Goal: Task Accomplishment & Management: Manage account settings

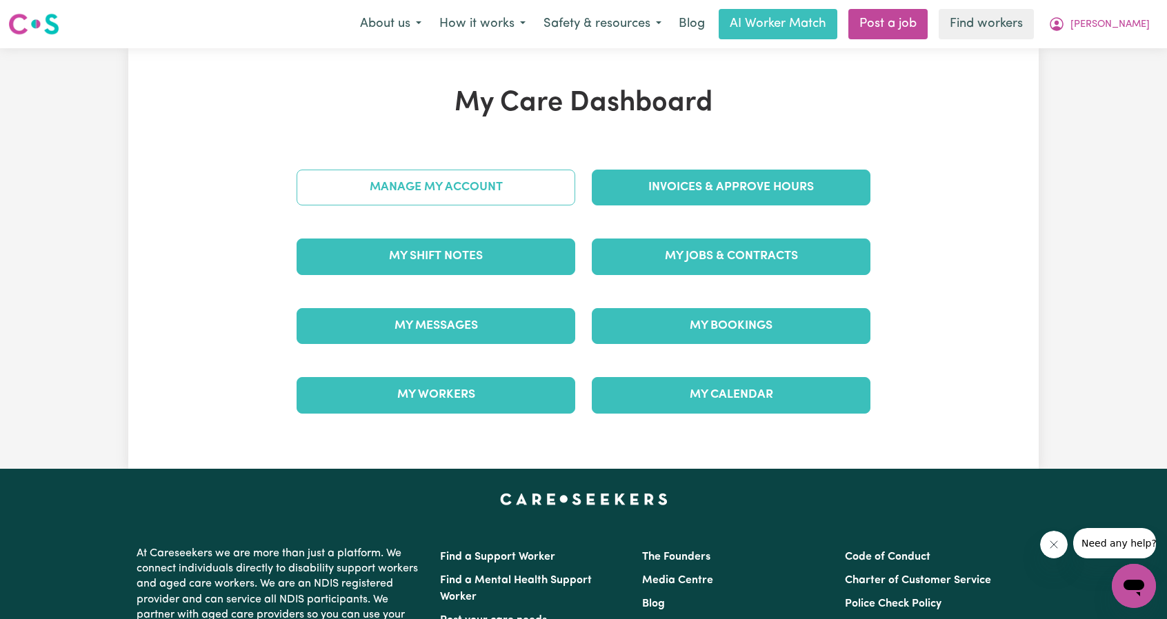
click at [505, 203] on div "Manage My Account" at bounding box center [435, 187] width 295 height 69
click at [505, 203] on link "Manage My Account" at bounding box center [436, 188] width 279 height 36
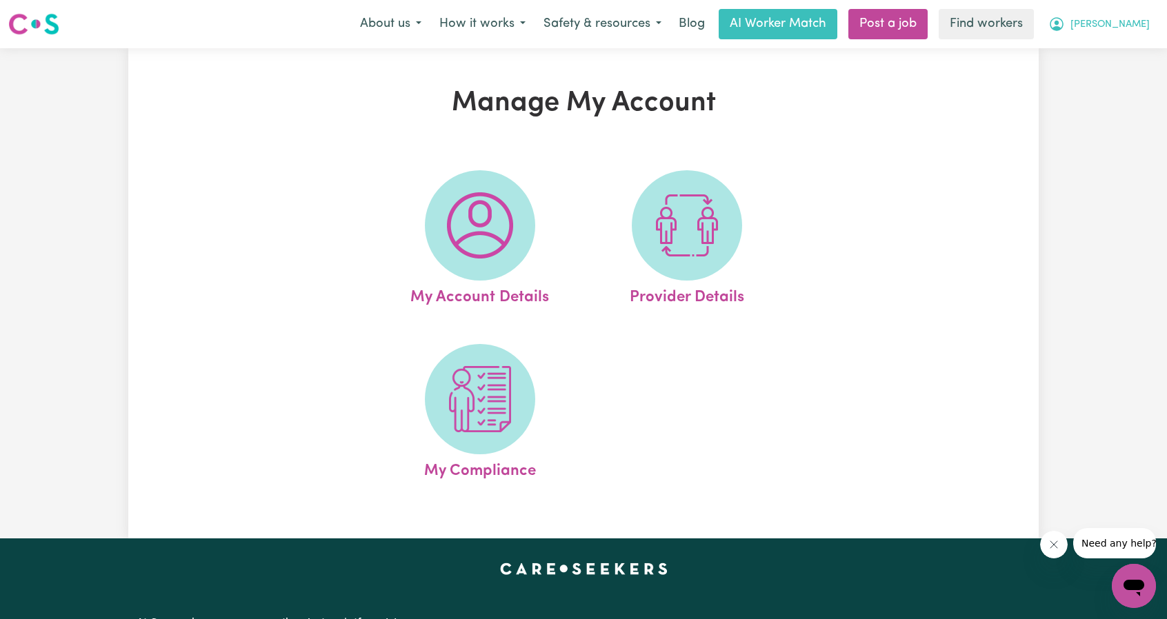
click at [1128, 27] on span "[PERSON_NAME]" at bounding box center [1109, 24] width 79 height 15
click at [1110, 50] on link "My Dashboard" at bounding box center [1103, 54] width 109 height 26
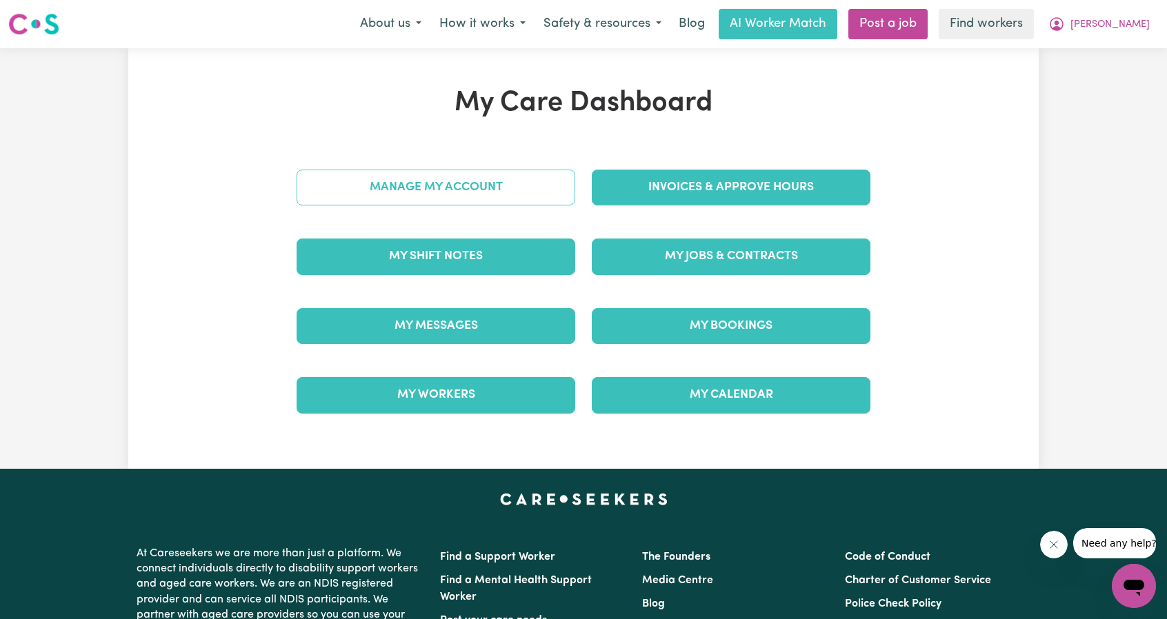
click at [480, 177] on link "Manage My Account" at bounding box center [436, 188] width 279 height 36
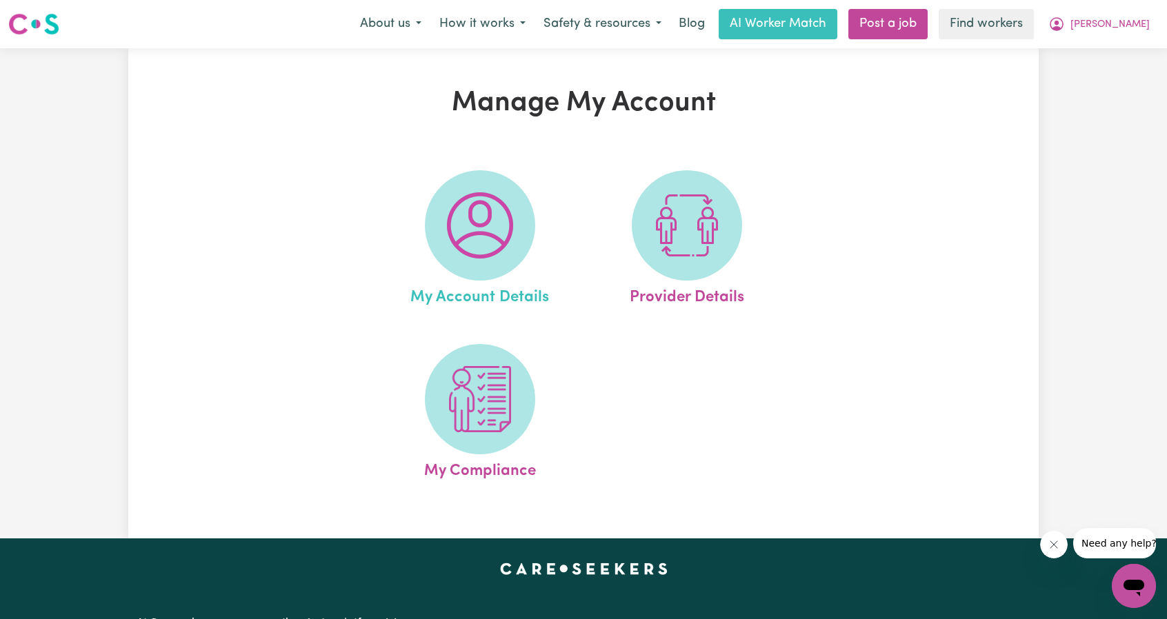
click at [441, 296] on span "My Account Details" at bounding box center [479, 295] width 139 height 29
select select "email"
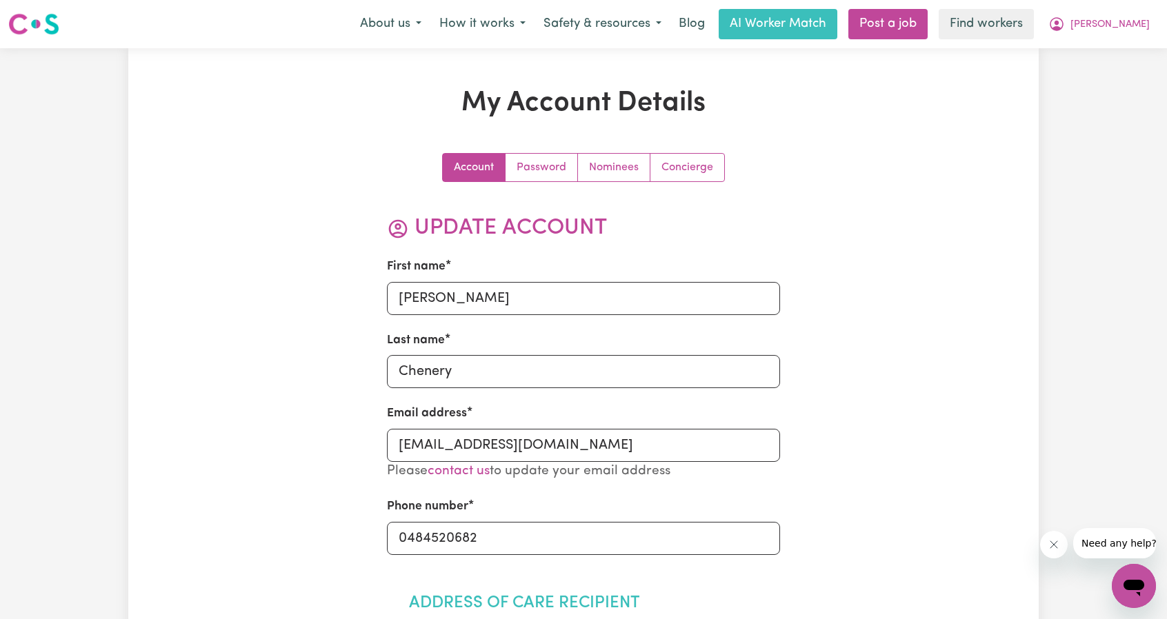
click at [1147, 8] on nav "Menu About us How it works Safety & resources Blog AI Worker Match Post a job F…" at bounding box center [583, 24] width 1167 height 48
click at [1124, 28] on span "[PERSON_NAME]" at bounding box center [1109, 24] width 79 height 15
click at [1076, 53] on link "My Dashboard" at bounding box center [1103, 54] width 109 height 26
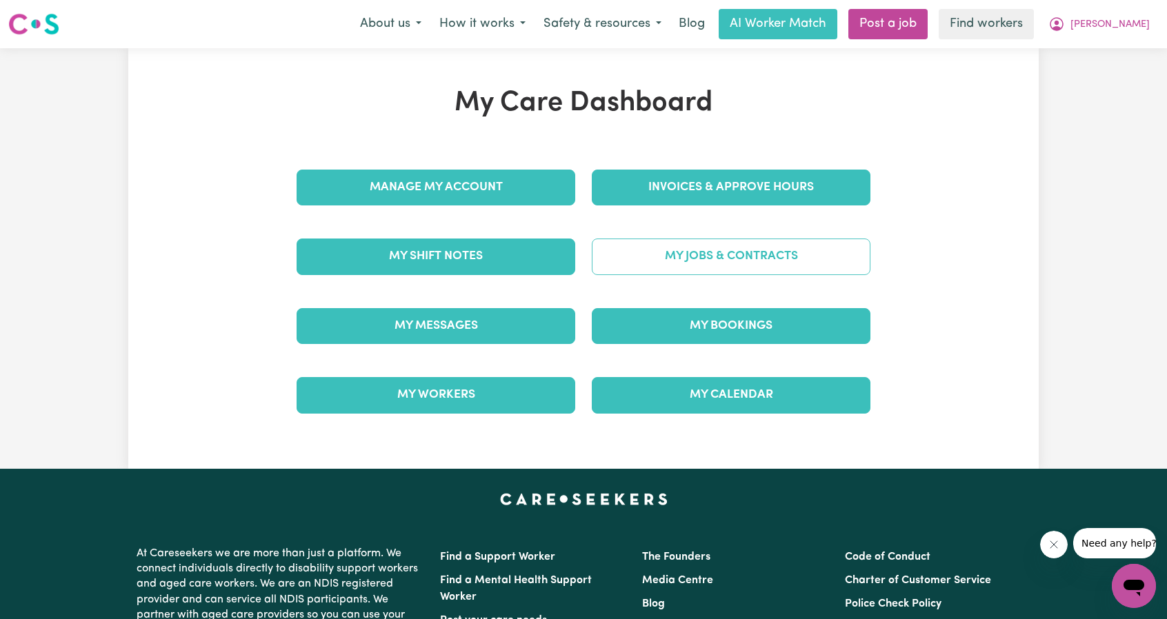
click at [827, 269] on link "My Jobs & Contracts" at bounding box center [731, 257] width 279 height 36
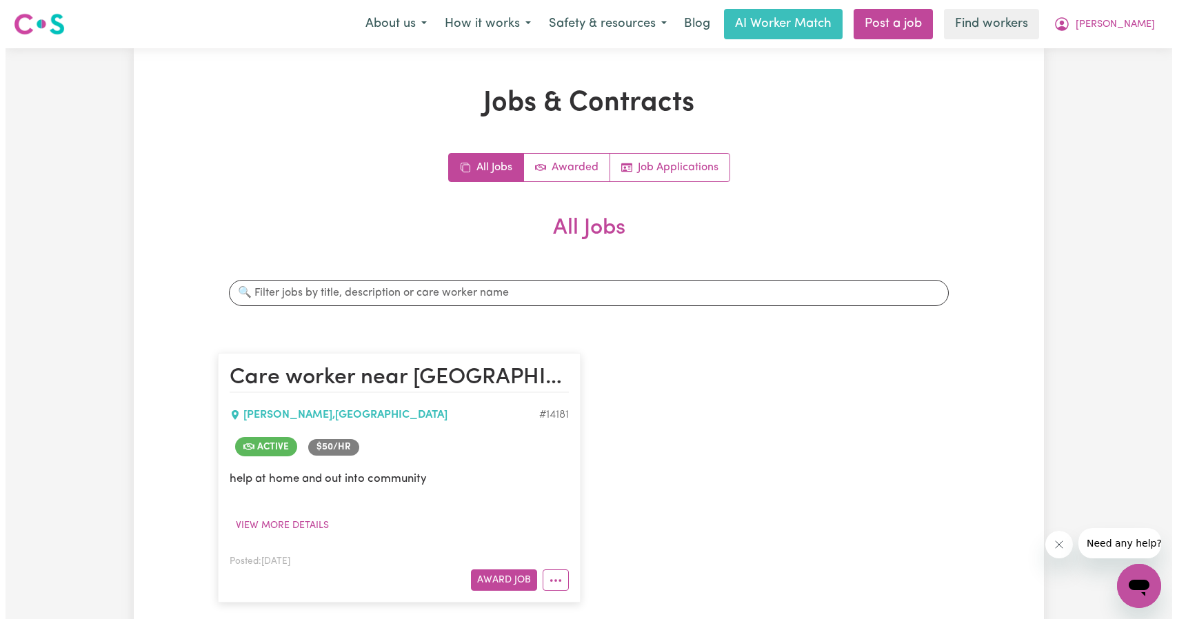
scroll to position [207, 0]
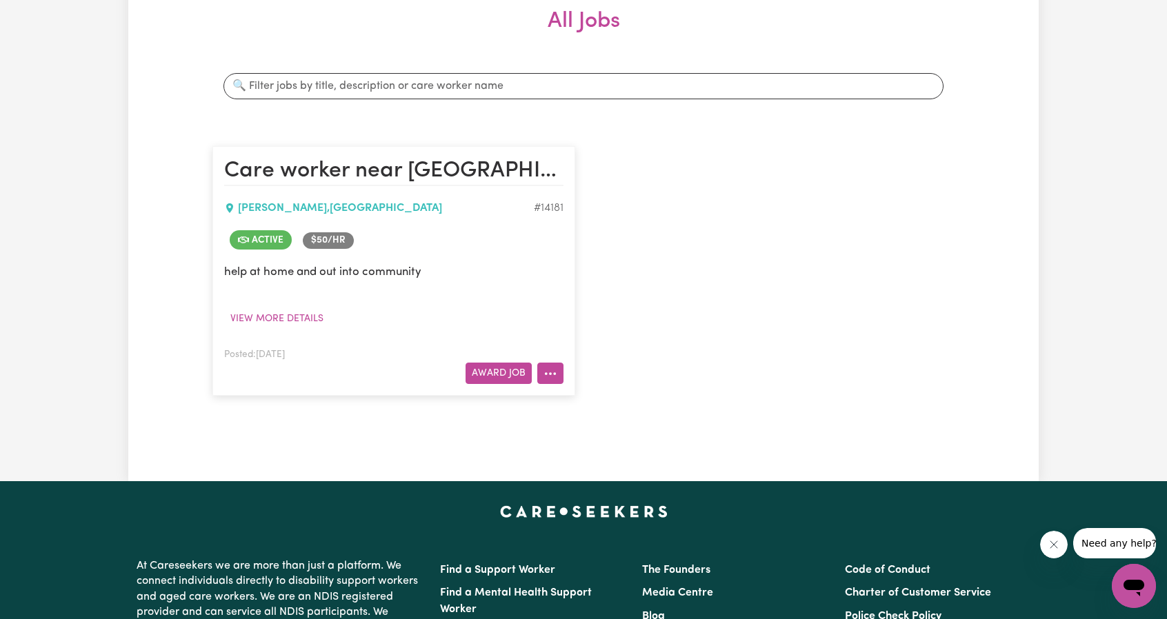
click at [548, 372] on icon "More options" at bounding box center [550, 374] width 14 height 14
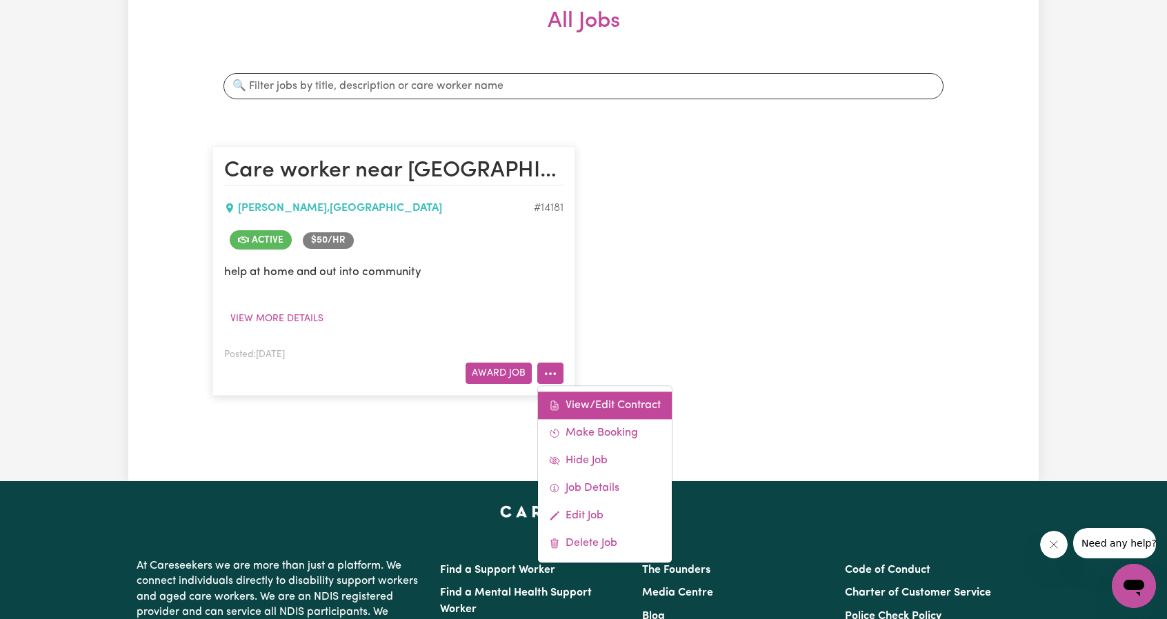
click at [586, 392] on link "View/Edit Contract" at bounding box center [605, 406] width 134 height 28
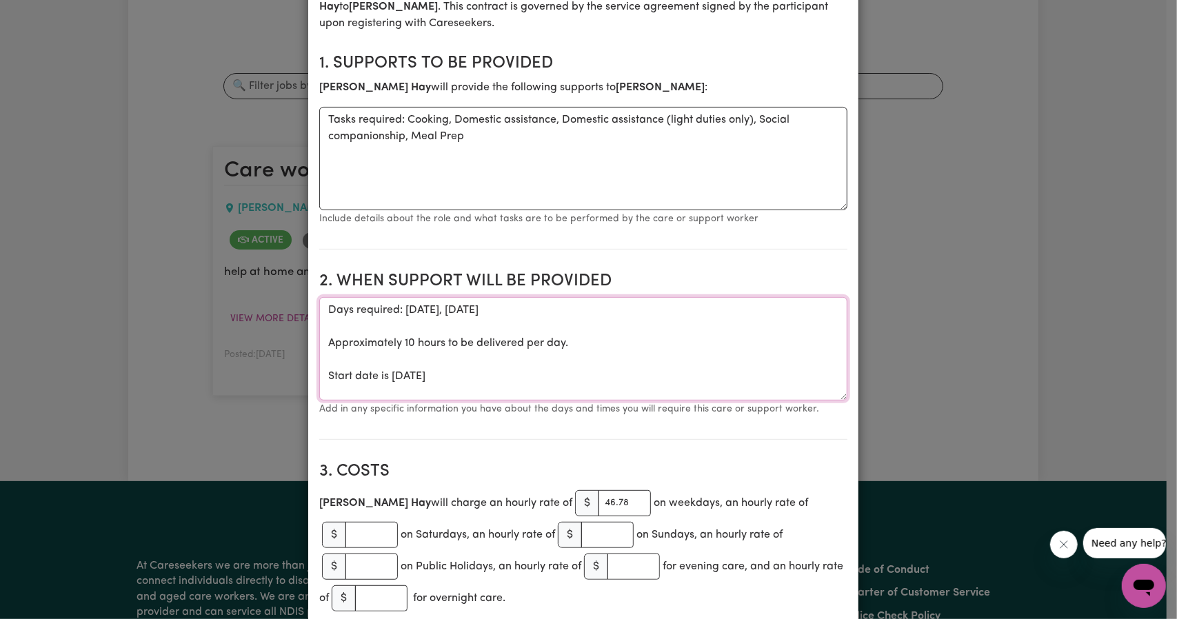
drag, startPoint x: 546, startPoint y: 370, endPoint x: 376, endPoint y: 336, distance: 173.1
click at [337, 312] on textarea "Days required: [DATE], [DATE] Approximately 10 hours to be delivered per day. S…" at bounding box center [583, 348] width 528 height 103
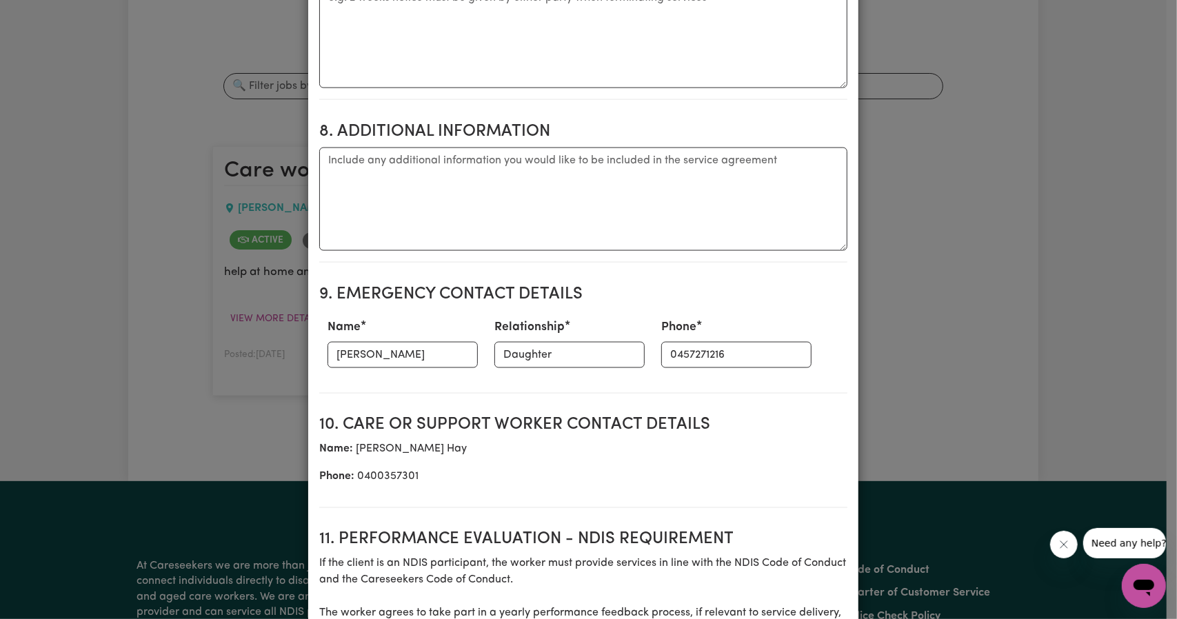
scroll to position [1379, 0]
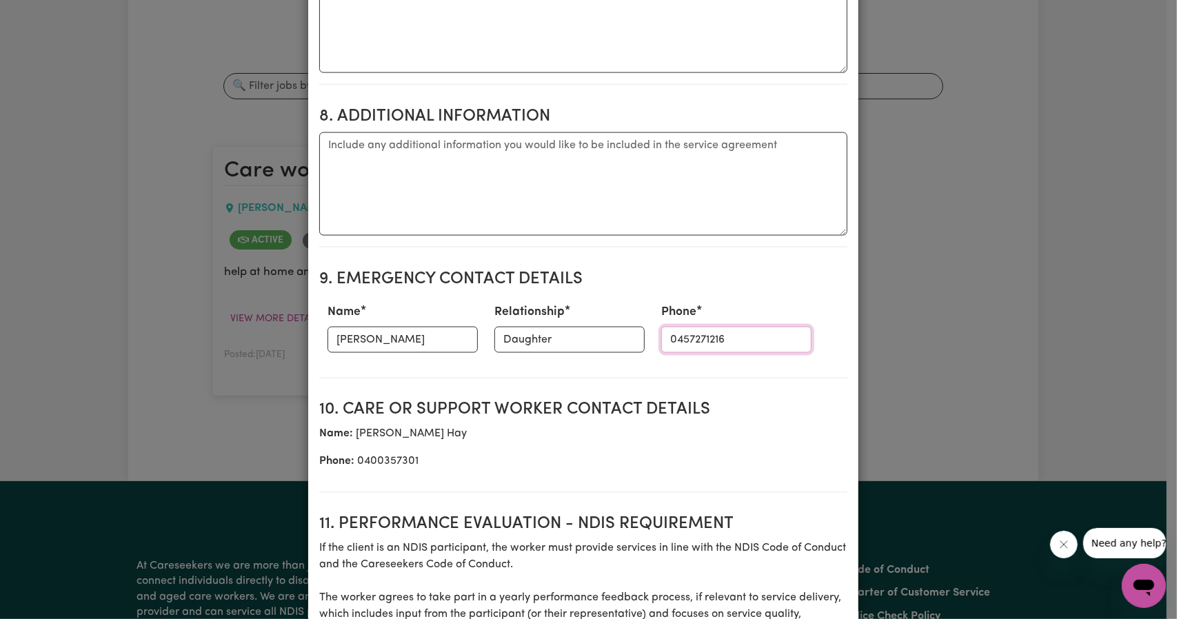
click at [687, 336] on input "0457271216" at bounding box center [736, 340] width 150 height 26
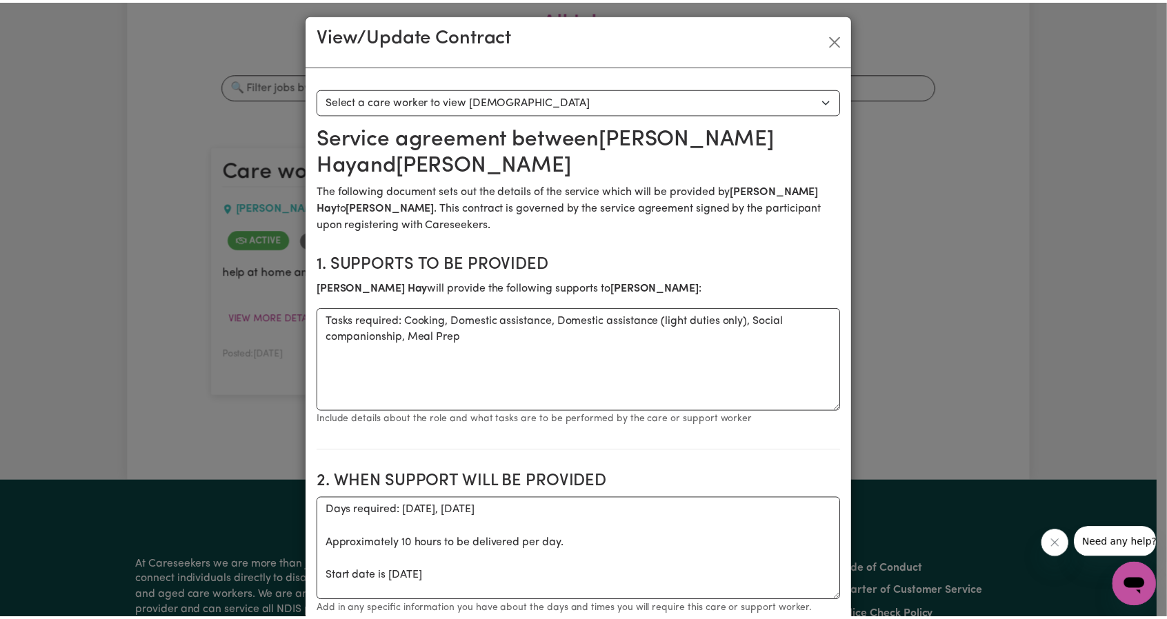
scroll to position [0, 0]
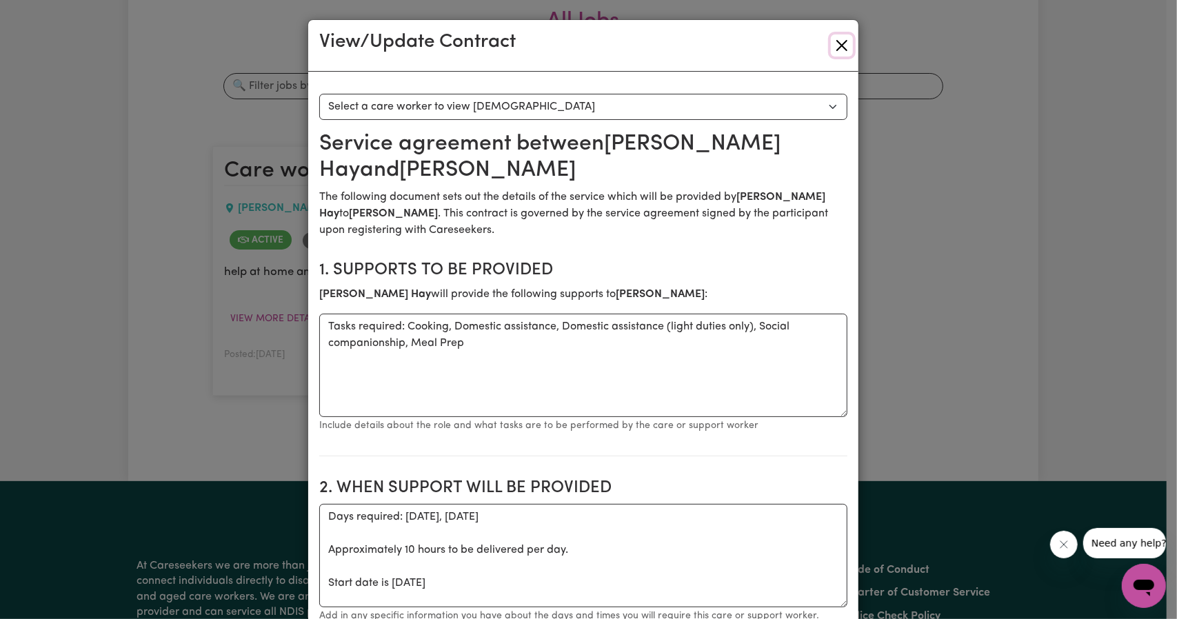
click at [837, 48] on button "Close" at bounding box center [842, 45] width 22 height 22
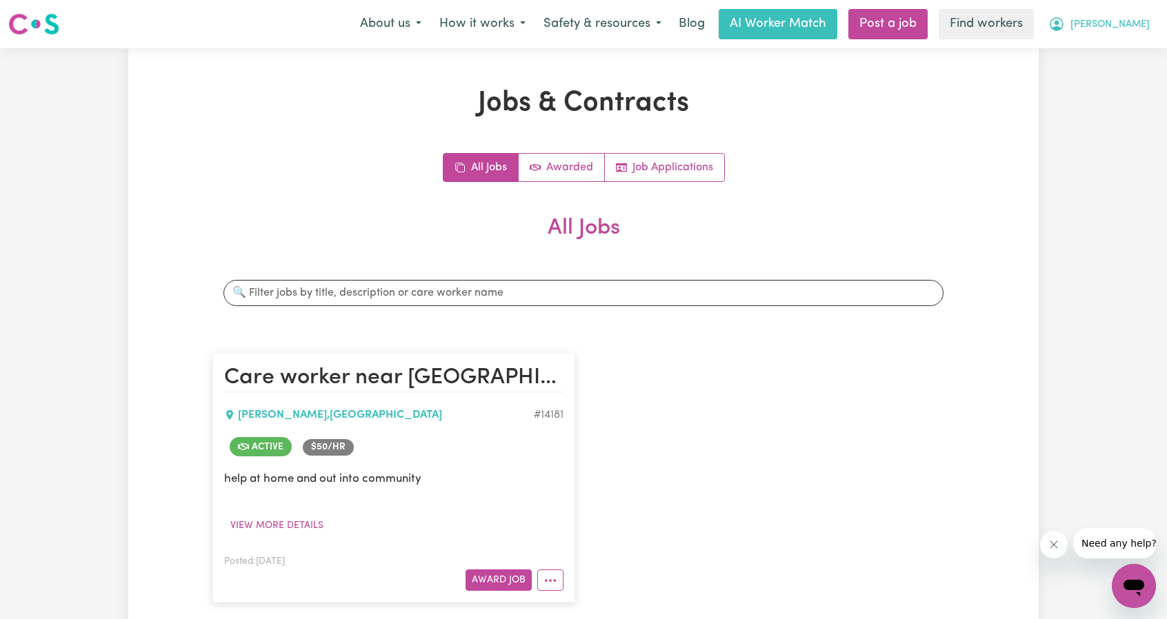
click at [1123, 34] on button "[PERSON_NAME]" at bounding box center [1098, 24] width 119 height 29
drag, startPoint x: 1116, startPoint y: 39, endPoint x: 1106, endPoint y: 43, distance: 10.5
click at [1106, 43] on link "My Dashboard" at bounding box center [1103, 54] width 109 height 26
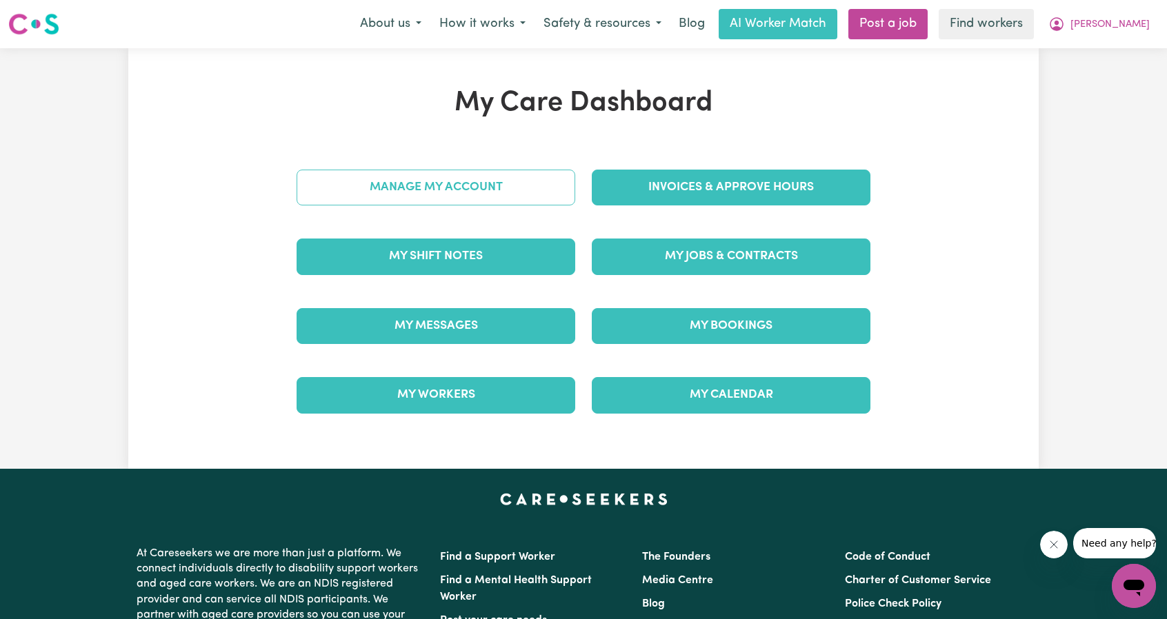
click at [491, 184] on link "Manage My Account" at bounding box center [436, 188] width 279 height 36
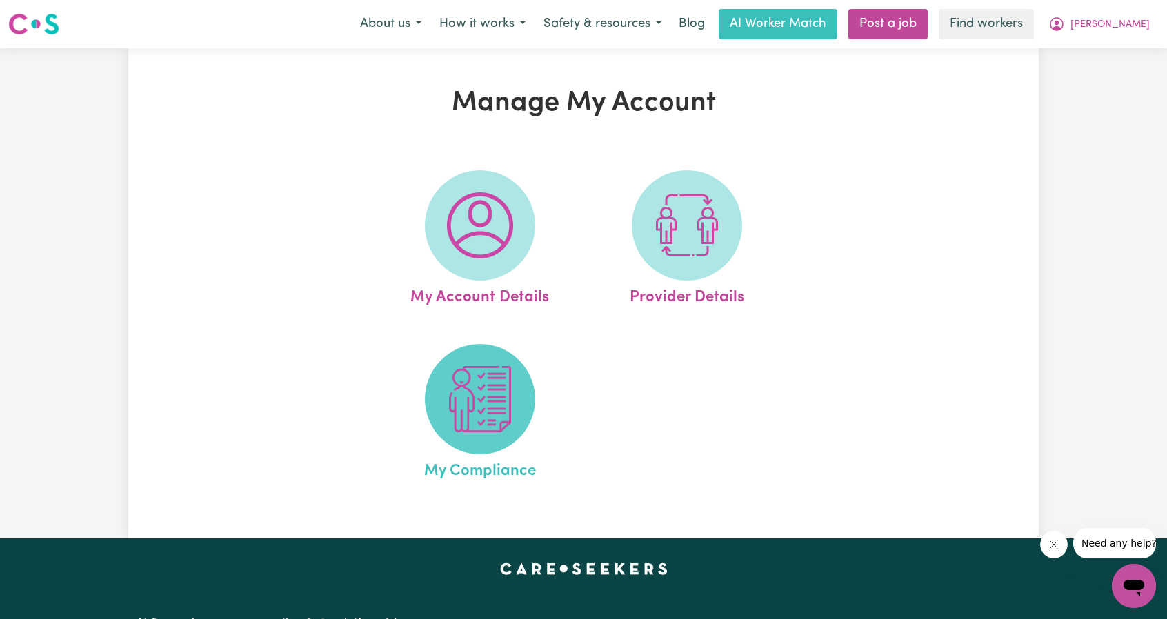
click at [455, 392] on img at bounding box center [480, 399] width 66 height 66
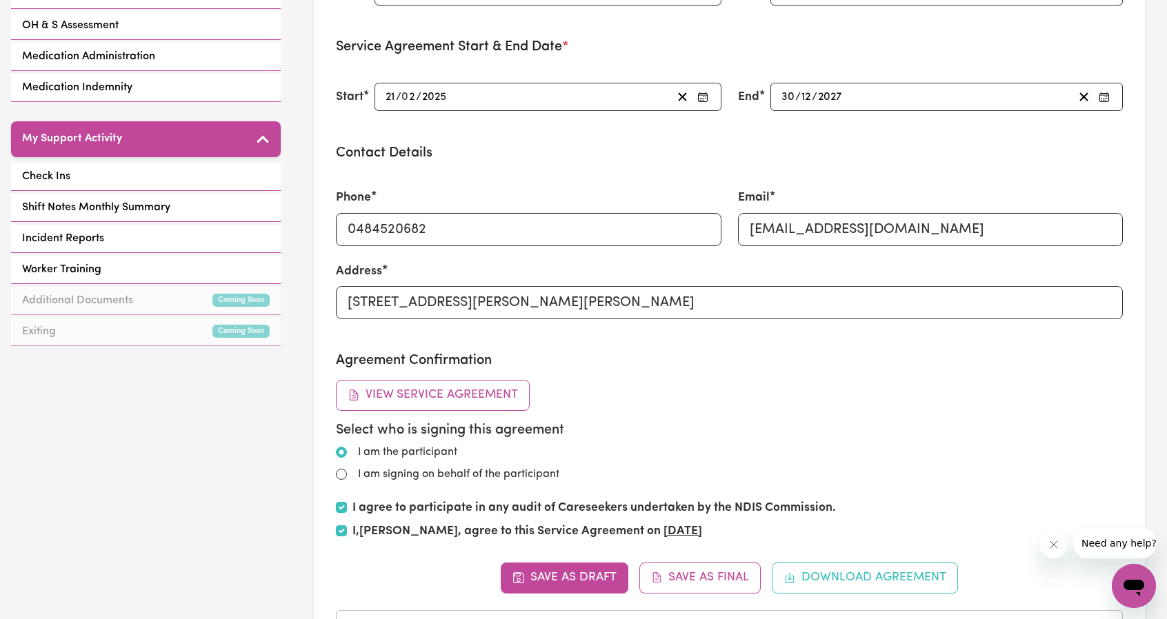
scroll to position [621, 0]
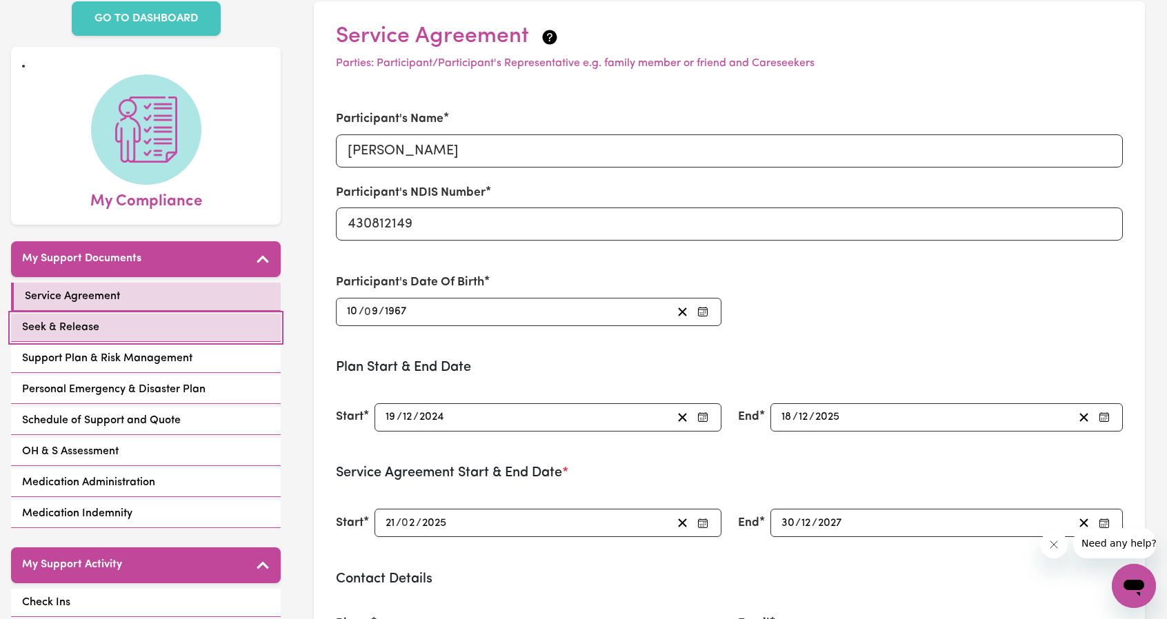
click at [98, 315] on link "Seek & Release" at bounding box center [146, 328] width 270 height 28
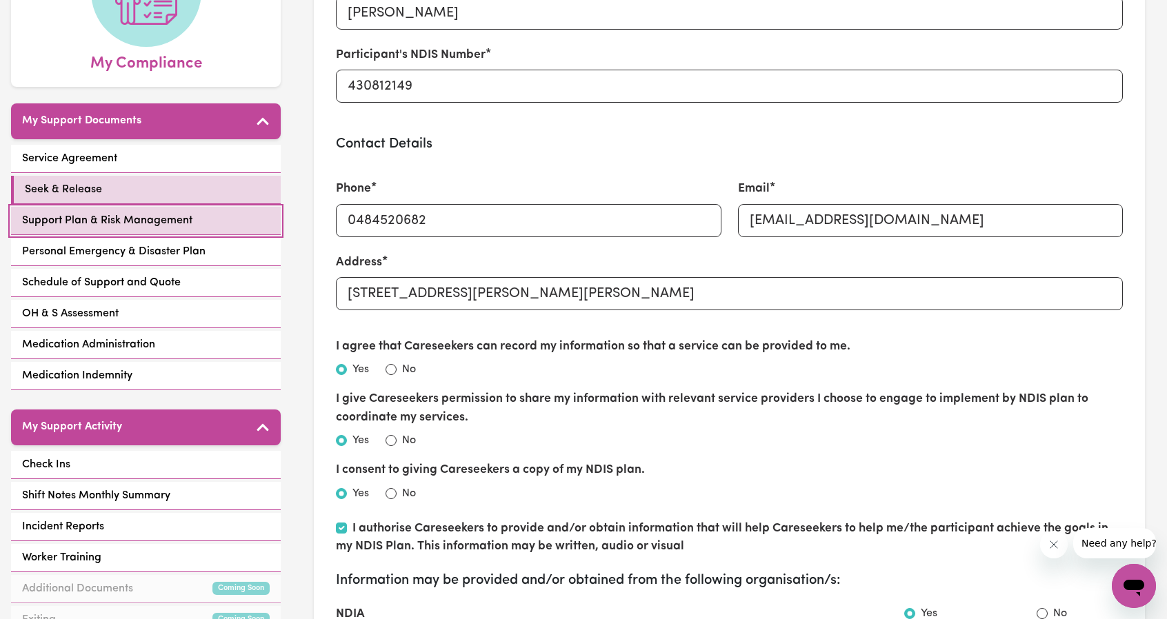
click at [147, 221] on span "Support Plan & Risk Management" at bounding box center [107, 220] width 170 height 17
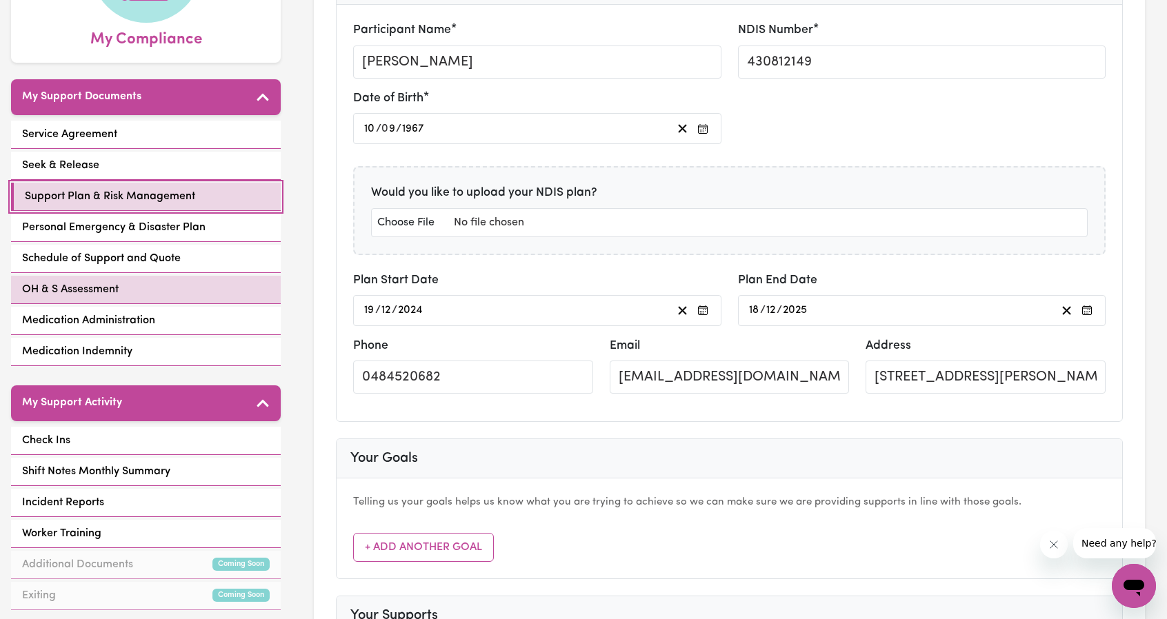
scroll to position [276, 0]
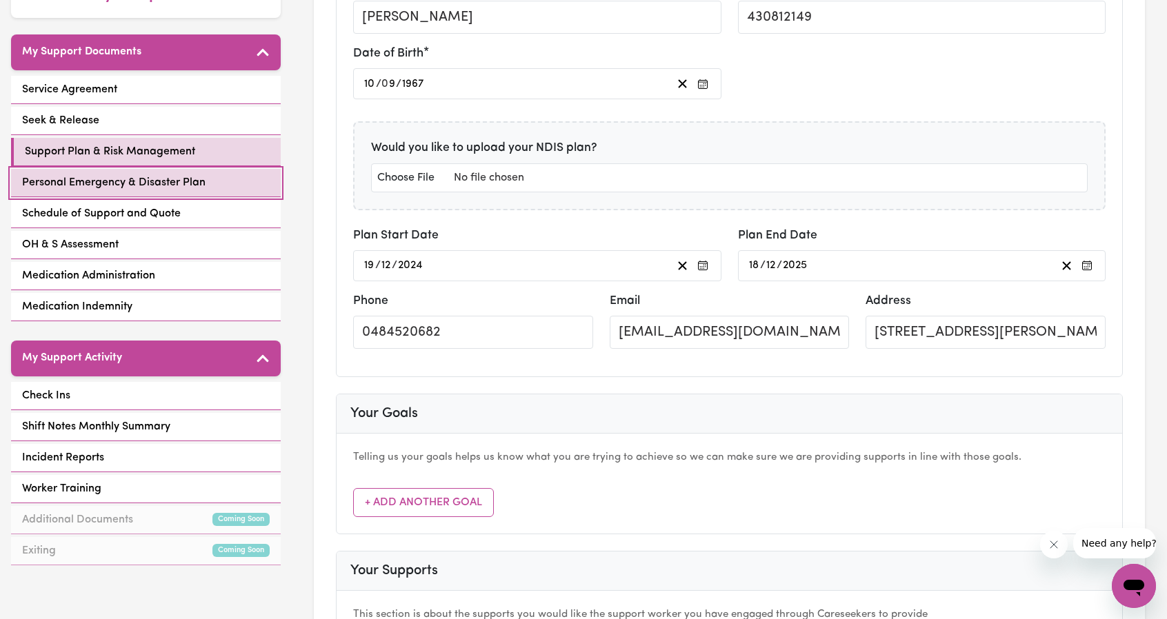
click at [136, 179] on span "Personal Emergency & Disaster Plan" at bounding box center [113, 182] width 183 height 17
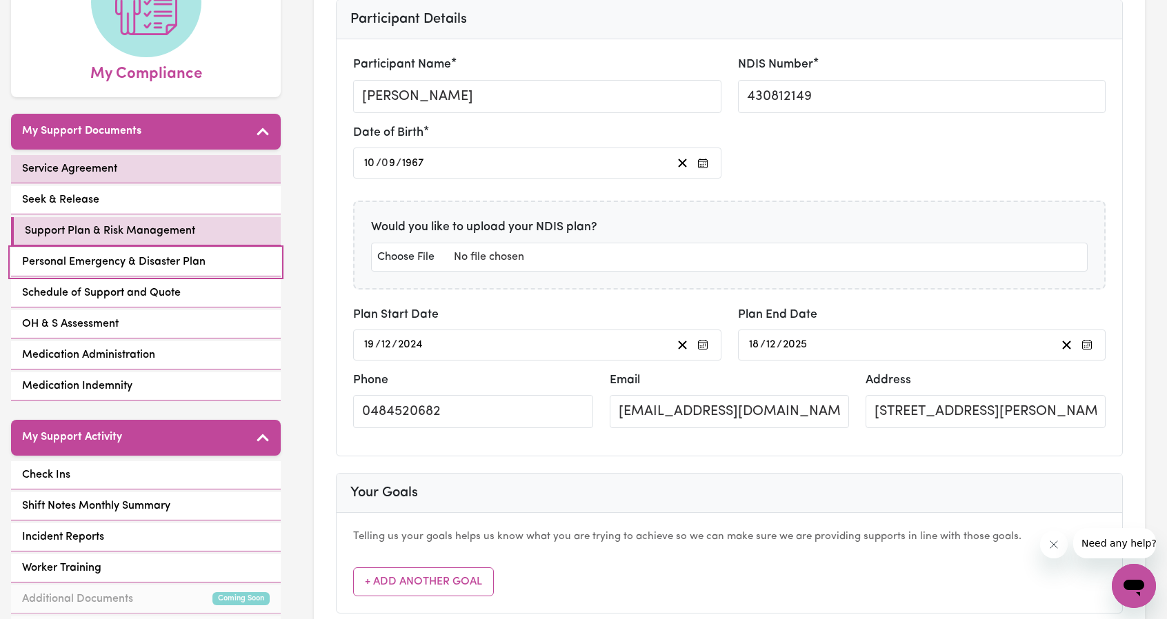
select select "continue"
select select "phone"
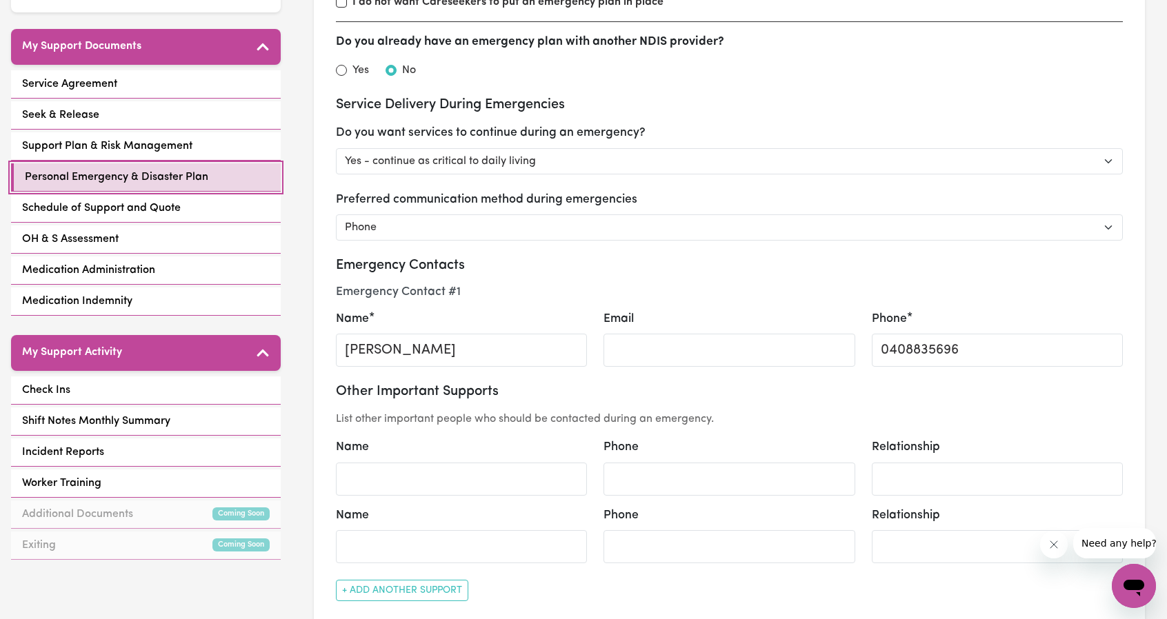
scroll to position [276, 0]
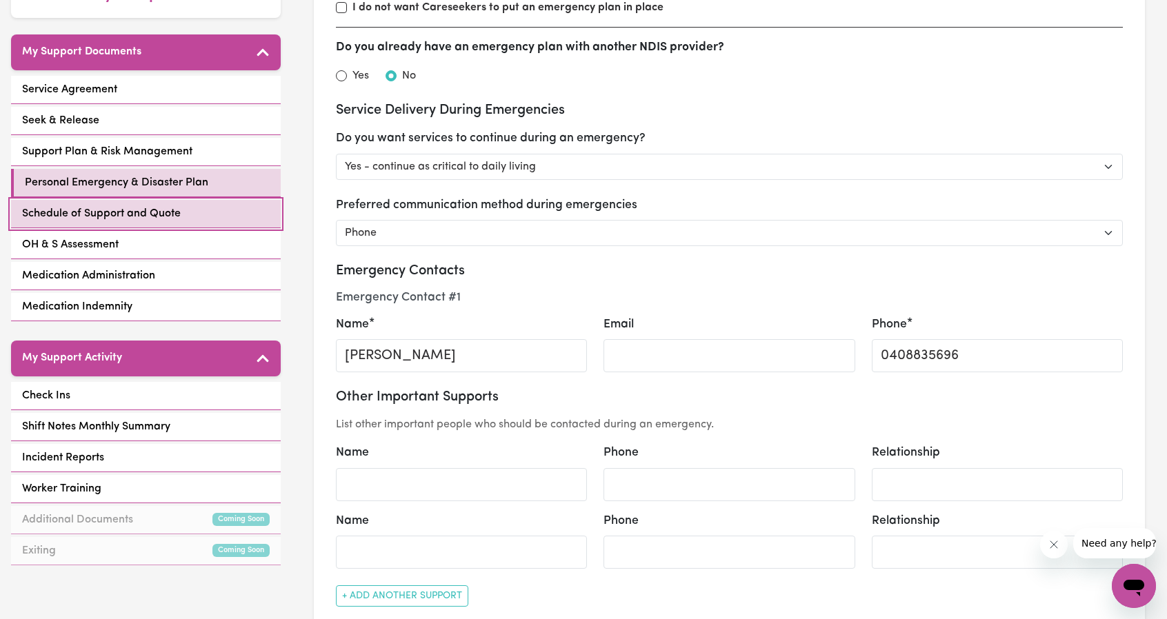
click at [149, 222] on link "Schedule of Support and Quote" at bounding box center [146, 214] width 270 height 28
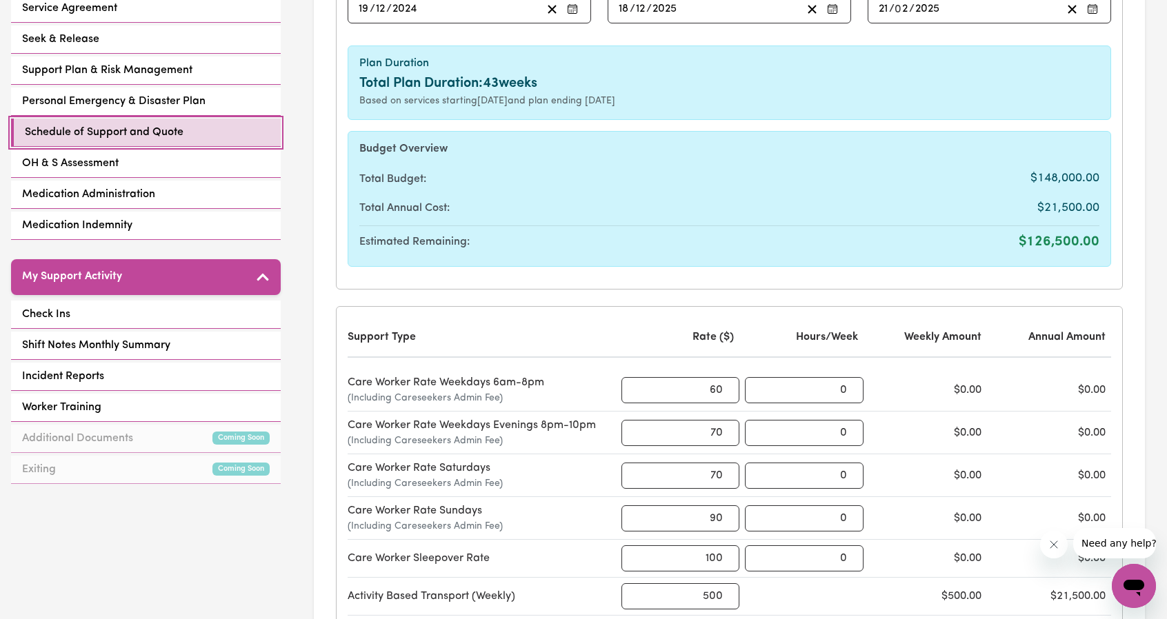
scroll to position [276, 0]
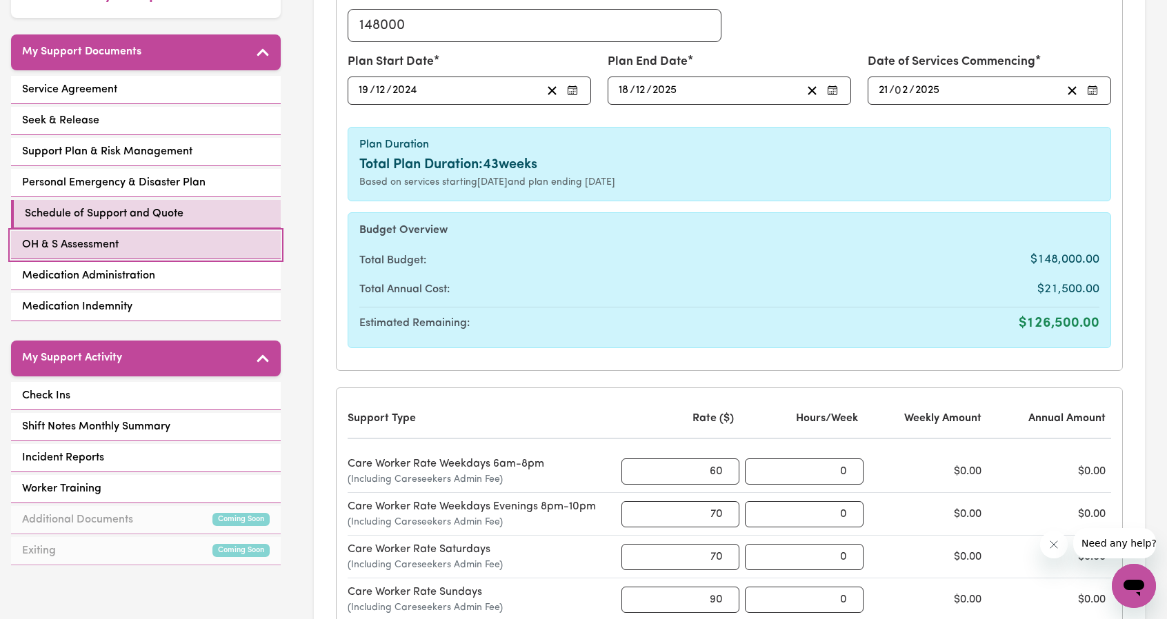
click at [103, 237] on span "OH & S Assessment" at bounding box center [70, 245] width 97 height 17
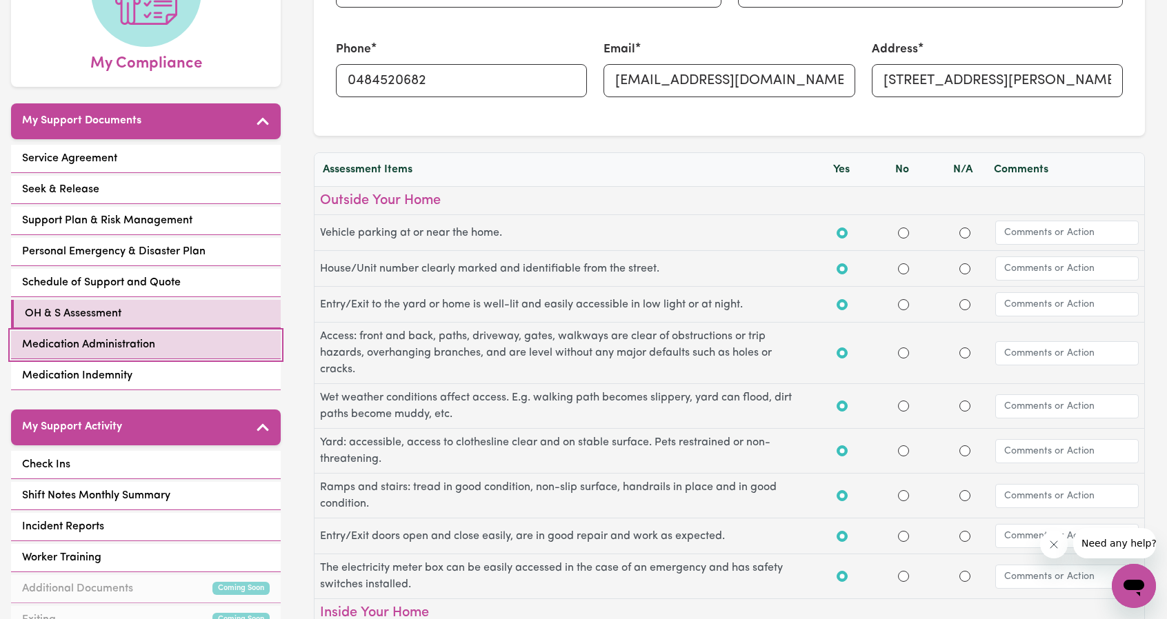
click at [130, 346] on span "Medication Administration" at bounding box center [88, 345] width 133 height 17
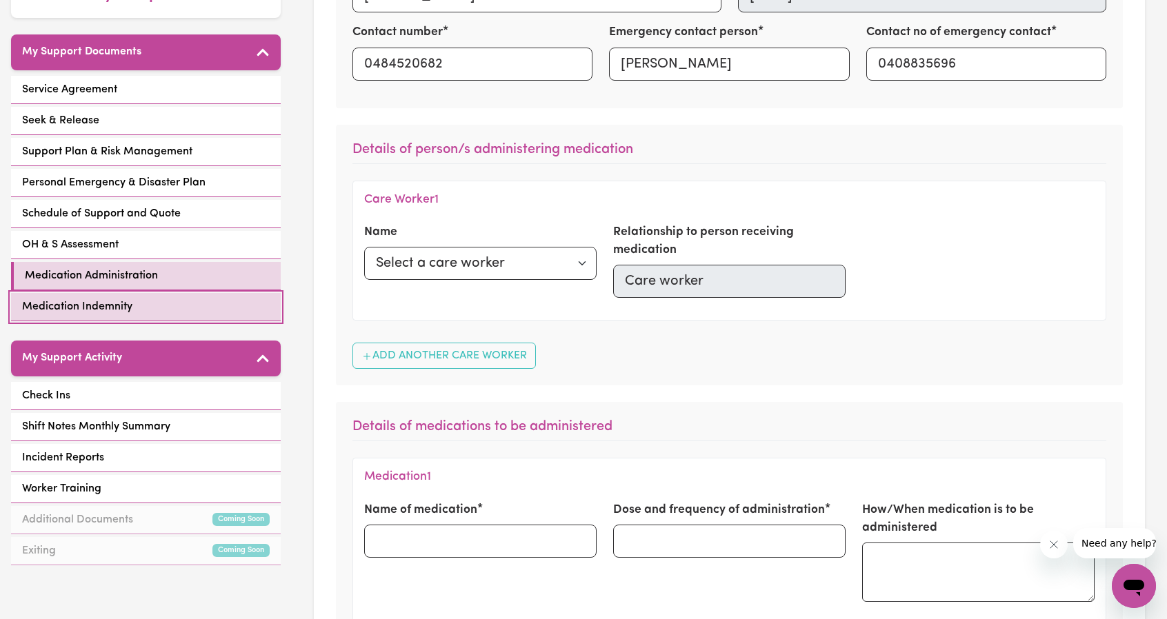
click at [127, 314] on link "Medication Indemnity" at bounding box center [146, 307] width 270 height 28
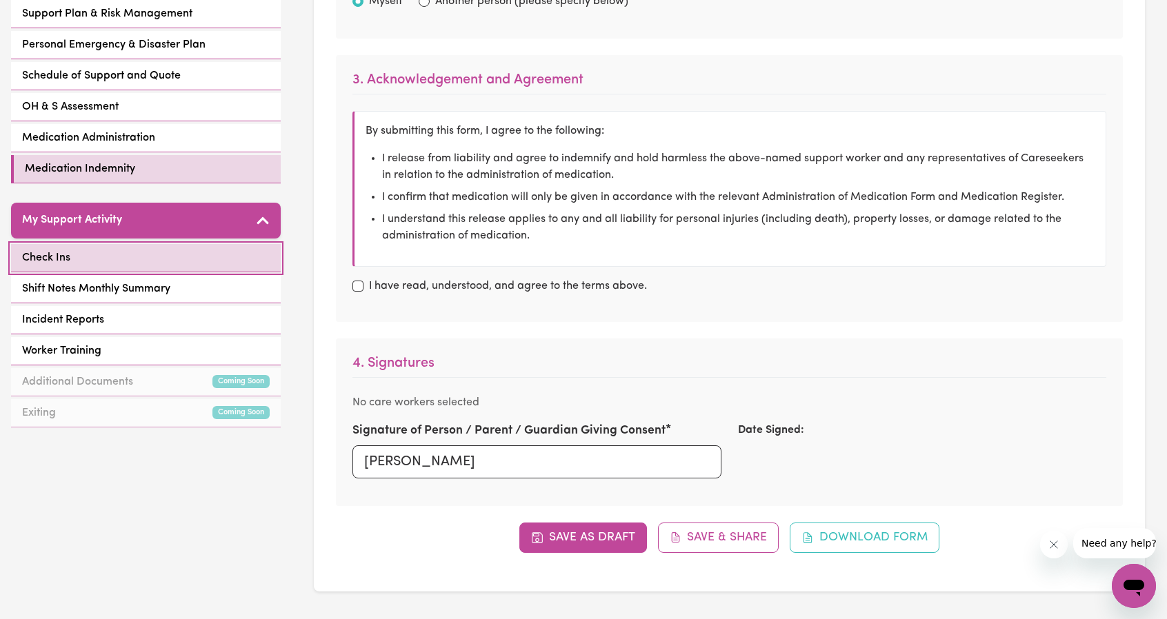
click at [145, 263] on link "Check Ins" at bounding box center [146, 258] width 270 height 28
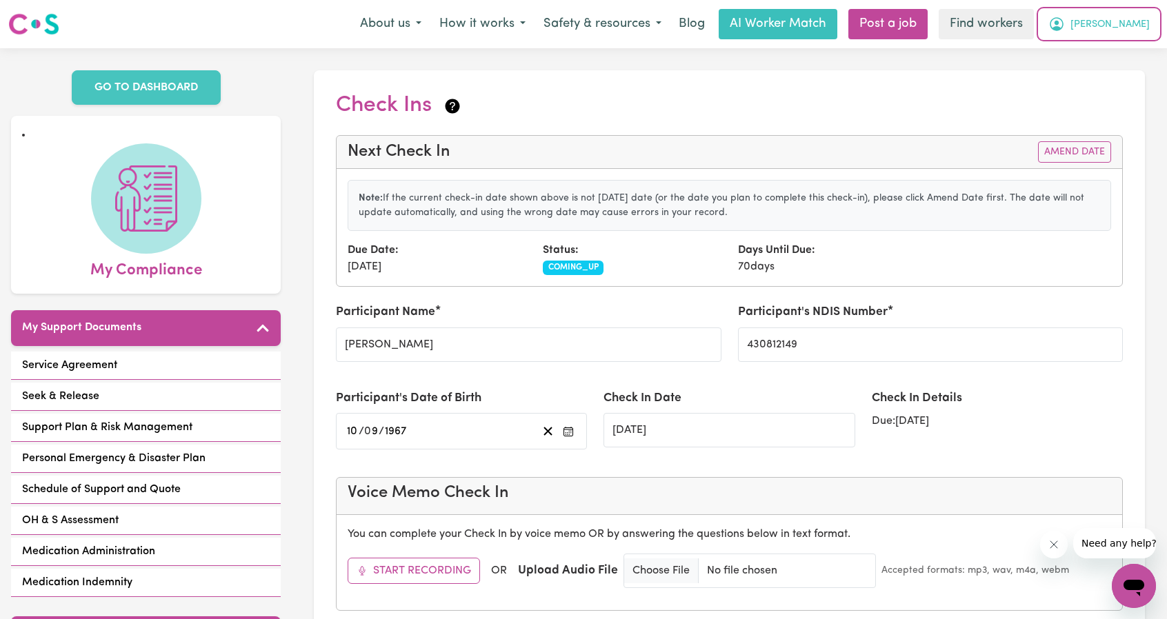
click at [1135, 31] on span "[PERSON_NAME]" at bounding box center [1109, 24] width 79 height 15
click at [1118, 48] on link "My Dashboard" at bounding box center [1103, 54] width 109 height 26
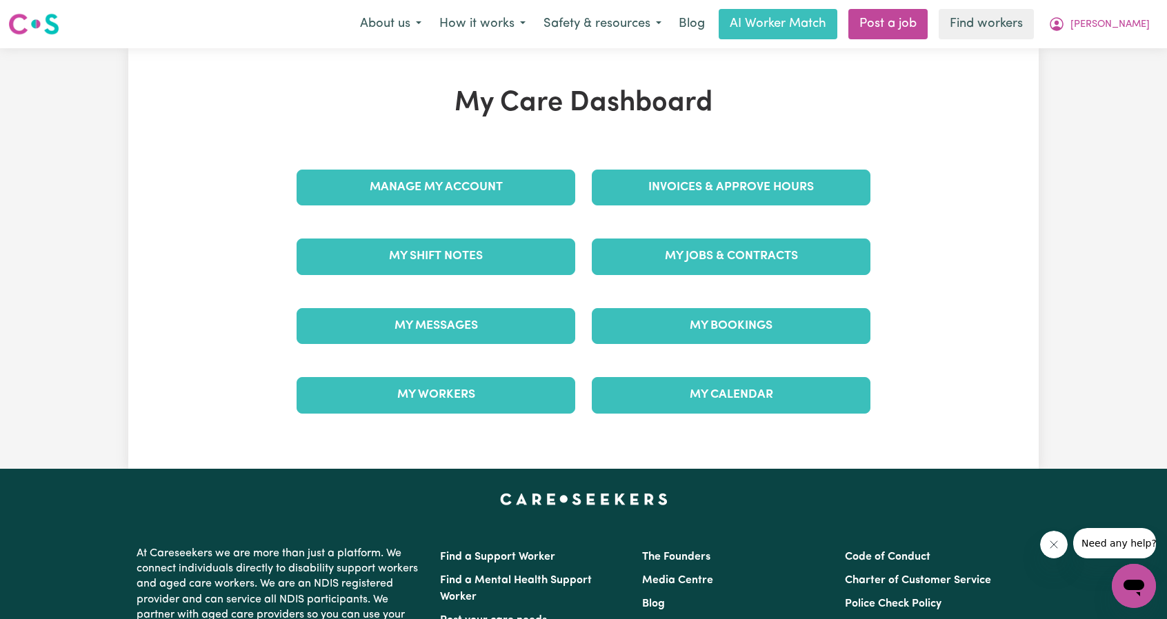
click at [834, 152] on div "My Care Dashboard Manage My Account Invoices & Approve Hours My Shift Notes My …" at bounding box center [583, 258] width 607 height 343
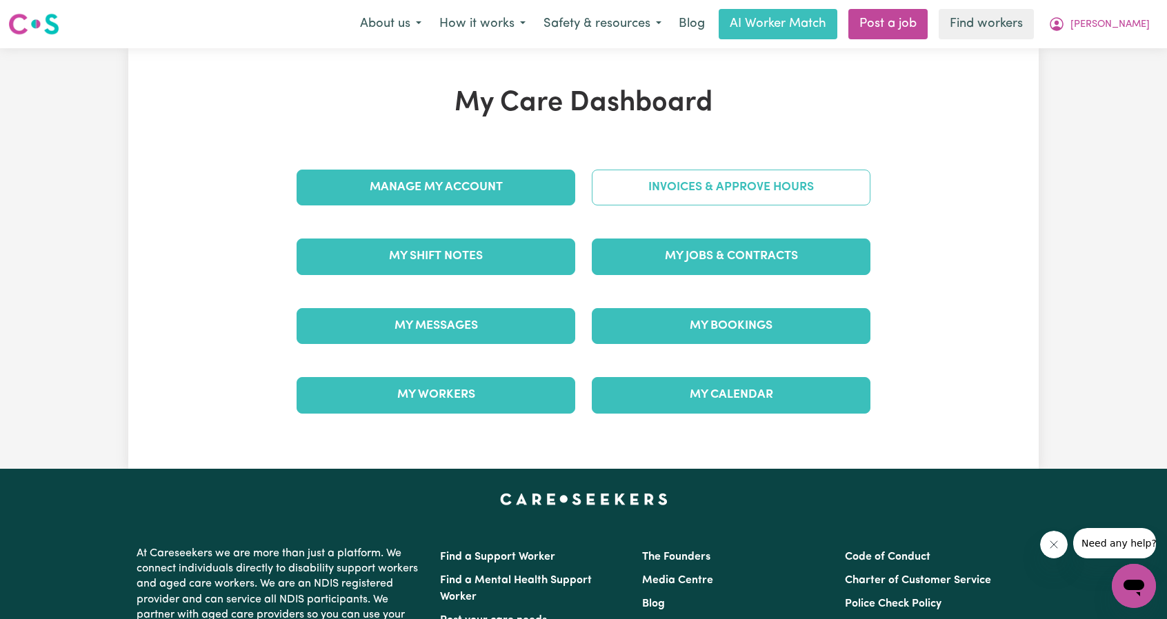
click at [806, 177] on link "Invoices & Approve Hours" at bounding box center [731, 188] width 279 height 36
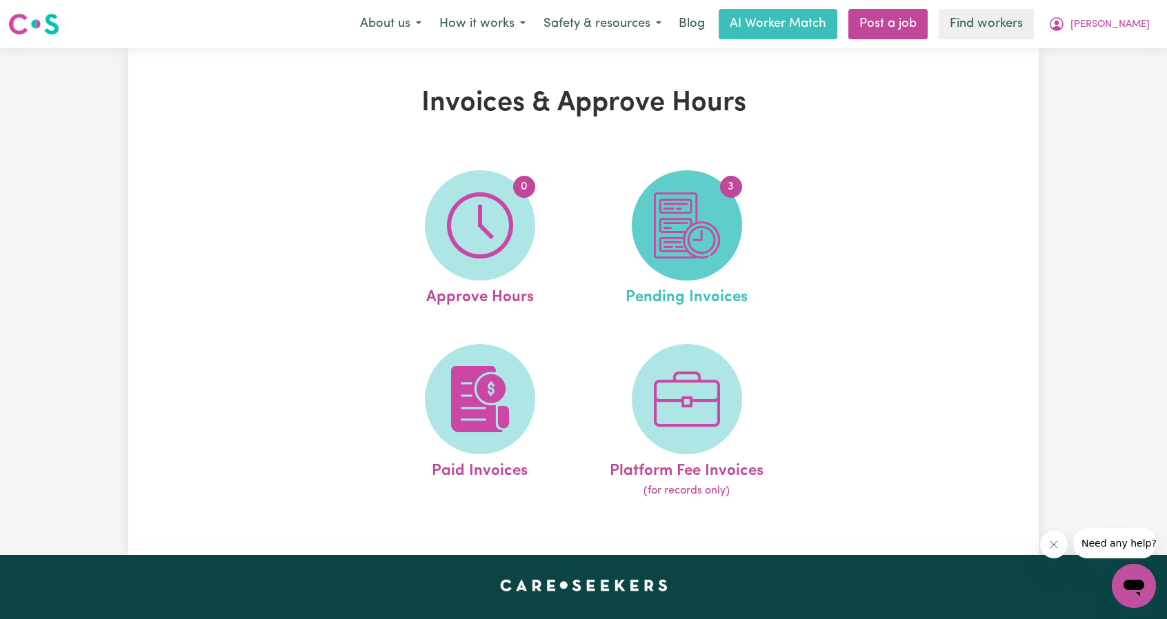
click at [669, 237] on img at bounding box center [687, 225] width 66 height 66
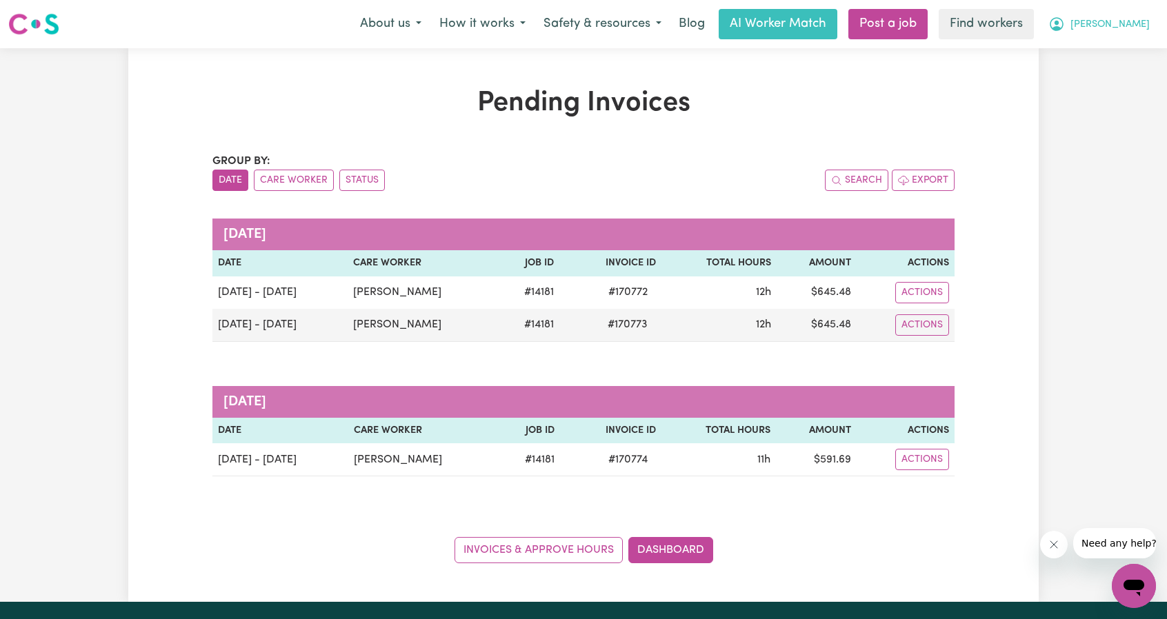
click at [1119, 24] on span "[PERSON_NAME]" at bounding box center [1109, 24] width 79 height 15
click at [1104, 86] on link "Logout" at bounding box center [1103, 79] width 109 height 26
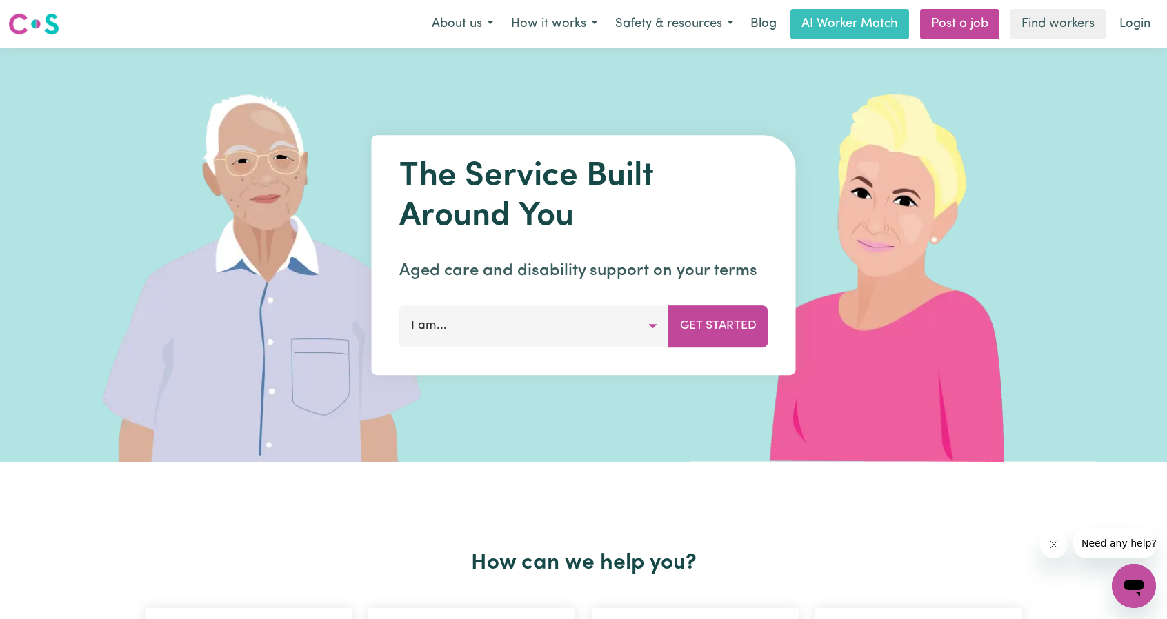
click at [1135, 15] on link "Login" at bounding box center [1135, 24] width 48 height 30
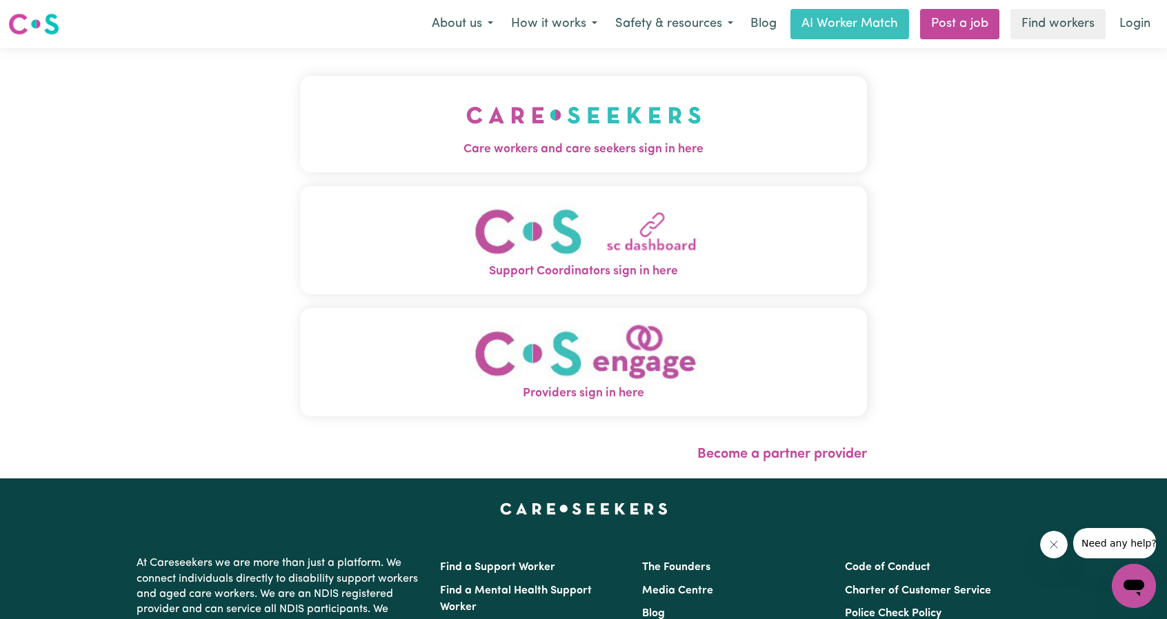
click at [434, 126] on button "Care workers and care seekers sign in here" at bounding box center [583, 124] width 567 height 97
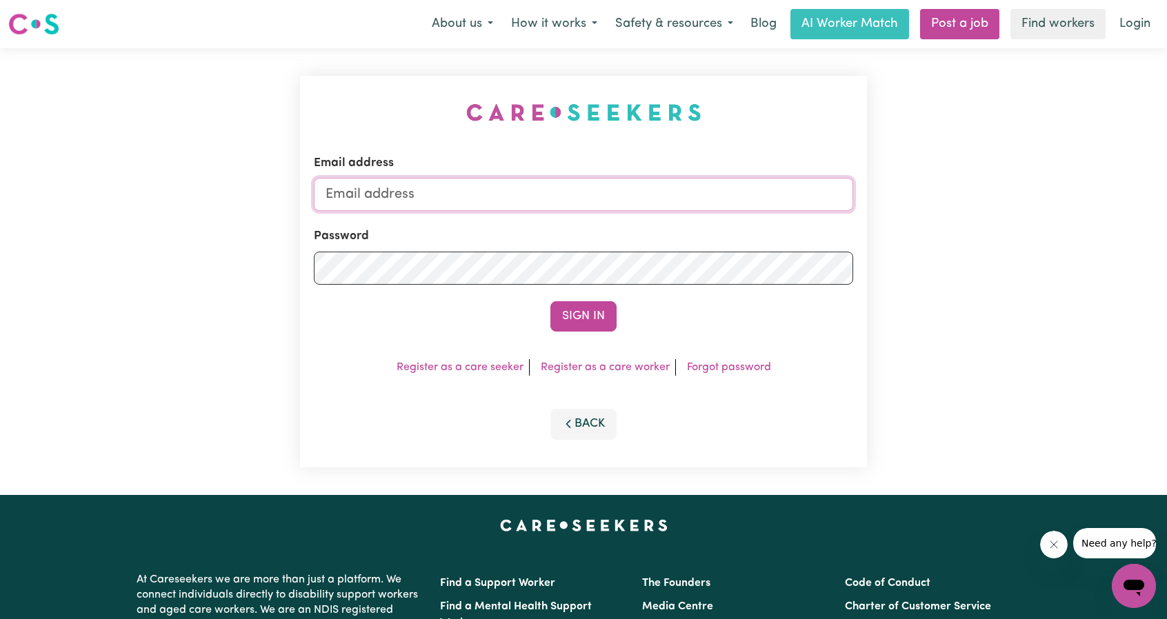
click at [590, 203] on input "Email address" at bounding box center [583, 194] width 539 height 33
drag, startPoint x: 393, startPoint y: 194, endPoint x: 661, endPoint y: 219, distance: 268.7
click at [661, 219] on form "Email address [EMAIL_ADDRESS][PERSON_NAME][DOMAIN_NAME] Password Sign In" at bounding box center [583, 242] width 539 height 177
type input "superuser~[EMAIL_ADDRESS][DOMAIN_NAME]"
click at [567, 322] on button "Sign In" at bounding box center [583, 316] width 66 height 30
